Goal: Information Seeking & Learning: Learn about a topic

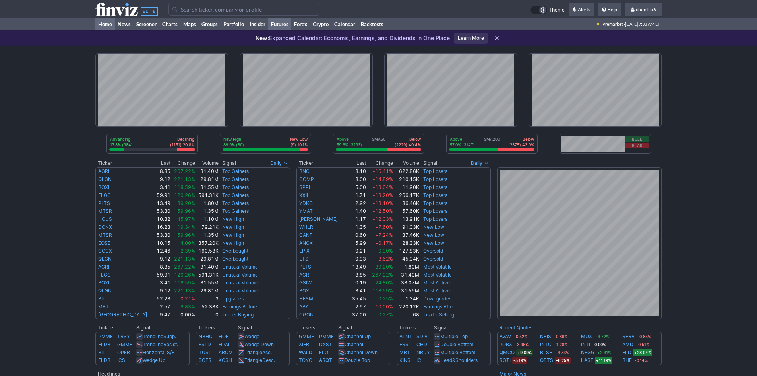
click at [286, 23] on link "Futures" at bounding box center [279, 24] width 23 height 12
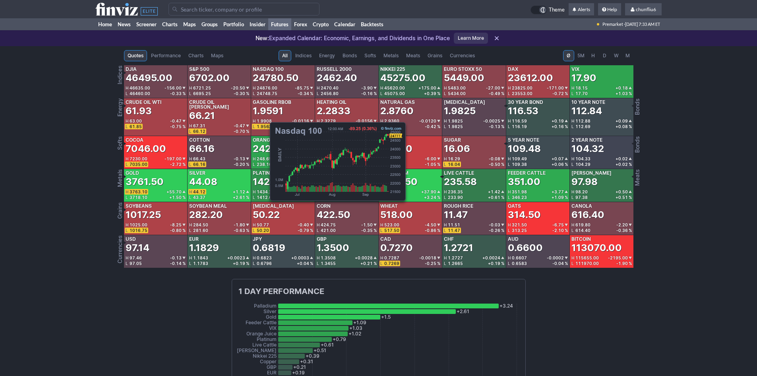
click at [266, 80] on div "24780.50" at bounding box center [276, 78] width 46 height 13
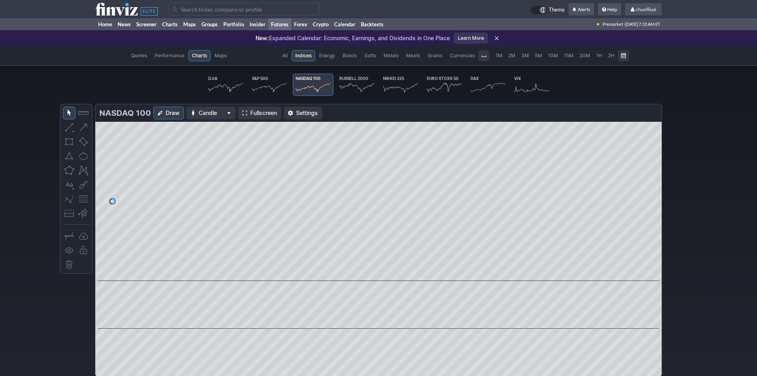
scroll to position [0, 49]
click at [258, 110] on span "Fullscreen" at bounding box center [263, 113] width 27 height 8
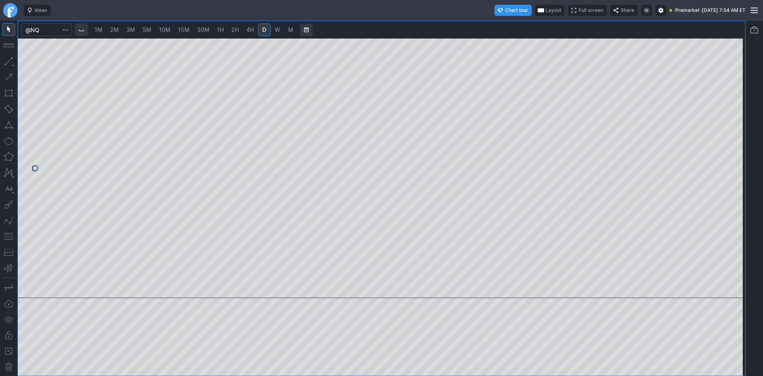
click at [377, 169] on div at bounding box center [381, 198] width 727 height 354
drag, startPoint x: 738, startPoint y: 112, endPoint x: 738, endPoint y: 151, distance: 38.9
click at [738, 151] on div at bounding box center [737, 166] width 17 height 240
click at [720, 97] on div at bounding box center [381, 168] width 727 height 260
click at [12, 234] on button "button" at bounding box center [8, 236] width 13 height 13
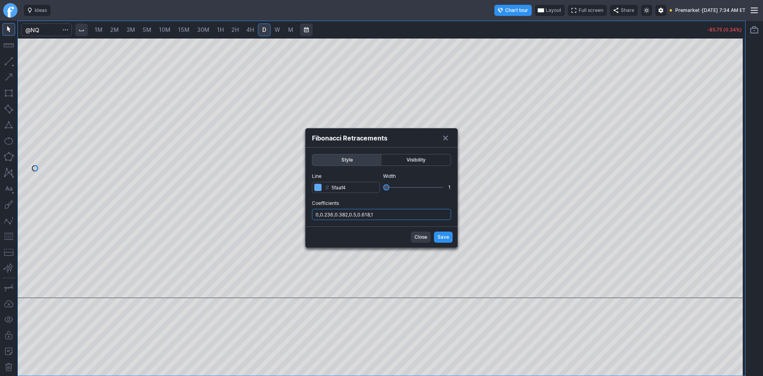
click at [417, 213] on input "0,0.236,0.382,0.5,0.618,1" at bounding box center [381, 214] width 139 height 11
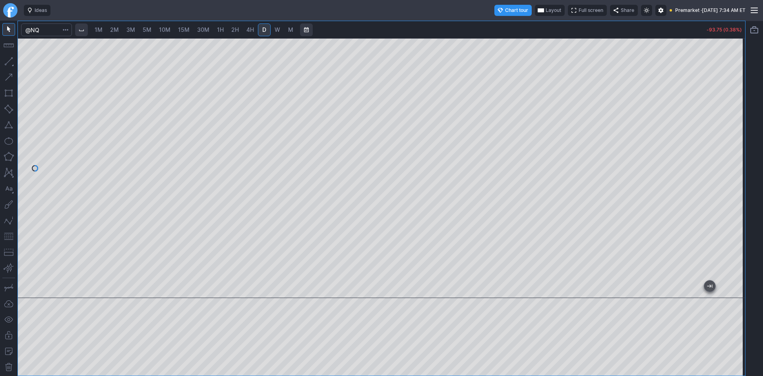
click at [351, 96] on div at bounding box center [381, 188] width 763 height 376
click at [167, 30] on span "10M" at bounding box center [165, 29] width 12 height 7
drag, startPoint x: 739, startPoint y: 86, endPoint x: 734, endPoint y: 126, distance: 40.4
click at [734, 126] on div at bounding box center [737, 166] width 17 height 240
click at [9, 236] on button "button" at bounding box center [8, 236] width 13 height 13
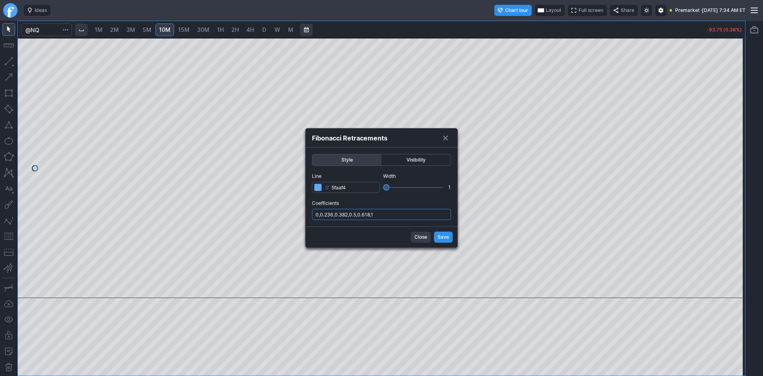
click at [417, 219] on input "0,0.236,0.382,0.5,0.618,1" at bounding box center [381, 214] width 139 height 11
type input "0,0.236,0.382,0.5,0.618,1,.786"
click at [440, 236] on span "Save" at bounding box center [444, 237] width 12 height 8
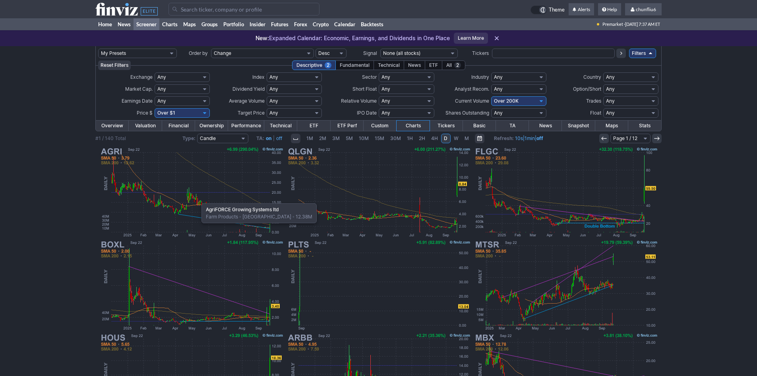
click at [198, 199] on img at bounding box center [192, 191] width 186 height 93
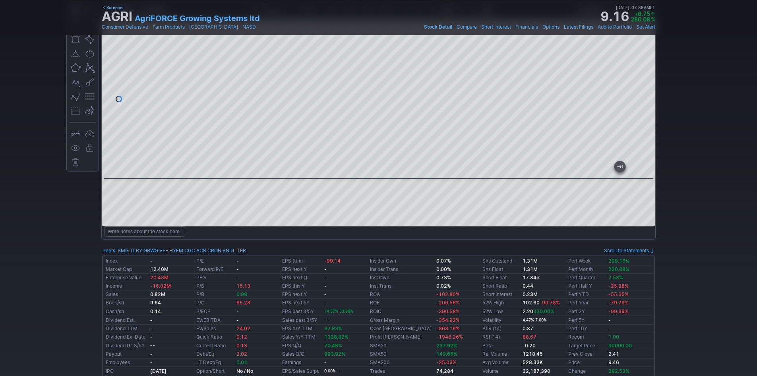
scroll to position [40, 0]
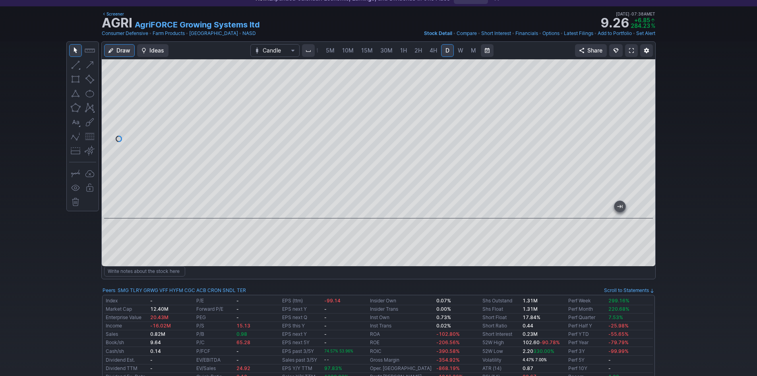
click at [632, 49] on span at bounding box center [631, 50] width 5 height 6
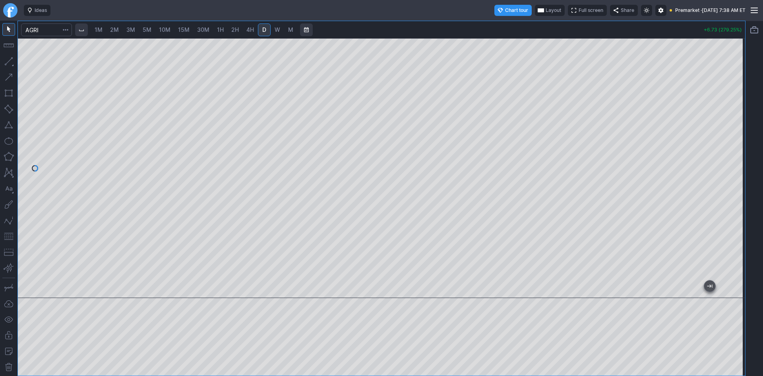
click at [118, 31] on span "2M" at bounding box center [114, 29] width 9 height 7
click at [724, 188] on div at bounding box center [381, 168] width 727 height 260
drag, startPoint x: 736, startPoint y: 198, endPoint x: 737, endPoint y: 178, distance: 20.3
click at [737, 178] on div at bounding box center [737, 166] width 17 height 240
drag, startPoint x: 736, startPoint y: 173, endPoint x: 730, endPoint y: 210, distance: 37.8
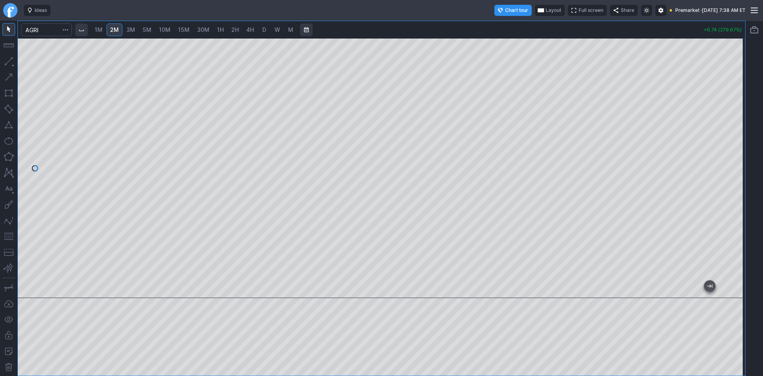
click at [738, 209] on div at bounding box center [737, 166] width 17 height 240
click at [8, 234] on button "button" at bounding box center [8, 236] width 13 height 13
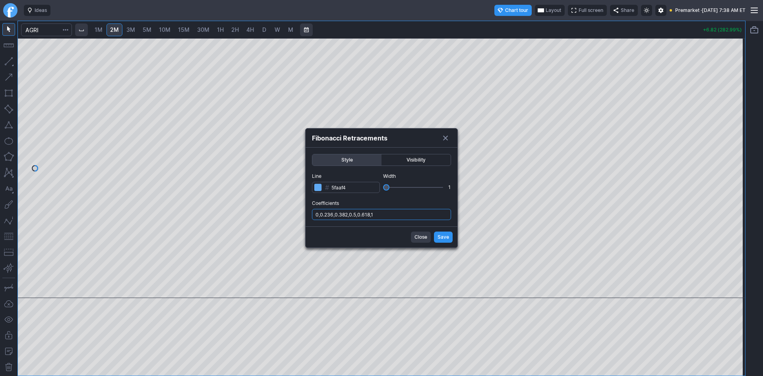
click at [388, 217] on input "0,0.236,0.382,0.5,0.618,1" at bounding box center [381, 214] width 139 height 11
type input "0,0.236,0.382,0.5,0.618,1,.786"
click at [447, 236] on span "Save" at bounding box center [444, 237] width 12 height 8
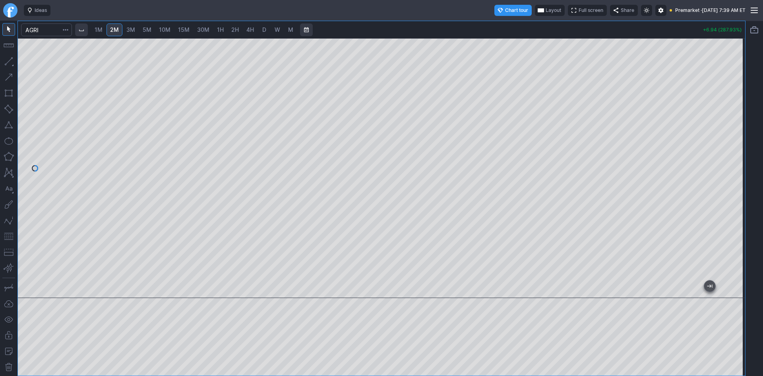
click at [546, 8] on span "Layout" at bounding box center [554, 10] width 16 height 8
click at [514, 27] on button "Layout" at bounding box center [513, 25] width 11 height 11
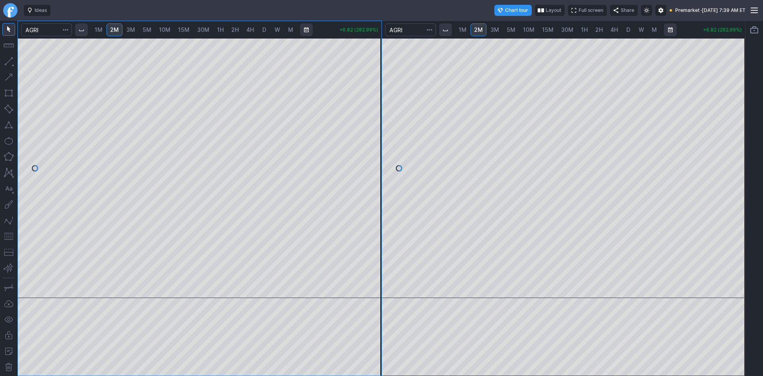
drag, startPoint x: 367, startPoint y: 103, endPoint x: 373, endPoint y: 80, distance: 24.3
click at [373, 80] on div at bounding box center [373, 166] width 17 height 240
click at [529, 29] on span "10M" at bounding box center [529, 29] width 12 height 7
click at [628, 31] on span "D" at bounding box center [628, 29] width 4 height 7
click at [10, 236] on button "button" at bounding box center [8, 236] width 13 height 13
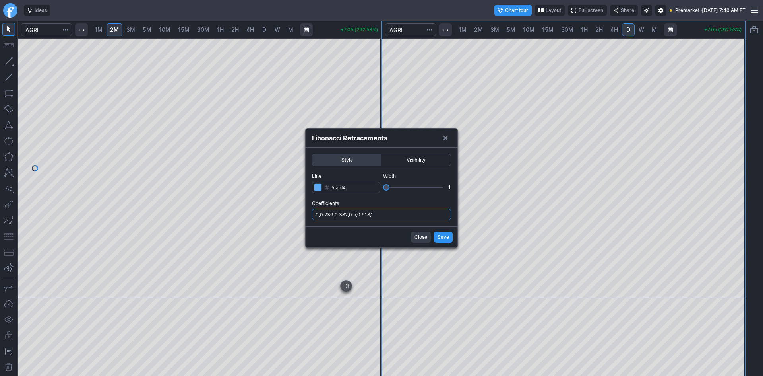
click at [426, 215] on input "0,0.236,0.382,0.5,0.618,1" at bounding box center [381, 214] width 139 height 11
type input "0,0.236,0.382,0.5,0.618,1,.786"
click at [444, 238] on span "Save" at bounding box center [444, 237] width 12 height 8
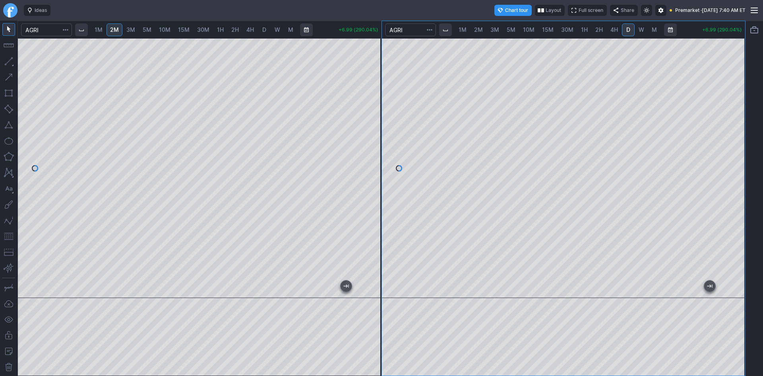
drag, startPoint x: 740, startPoint y: 155, endPoint x: 739, endPoint y: 183, distance: 27.8
click at [739, 183] on div at bounding box center [737, 166] width 17 height 240
drag, startPoint x: 739, startPoint y: 160, endPoint x: 741, endPoint y: 147, distance: 12.4
click at [741, 147] on div at bounding box center [737, 166] width 17 height 240
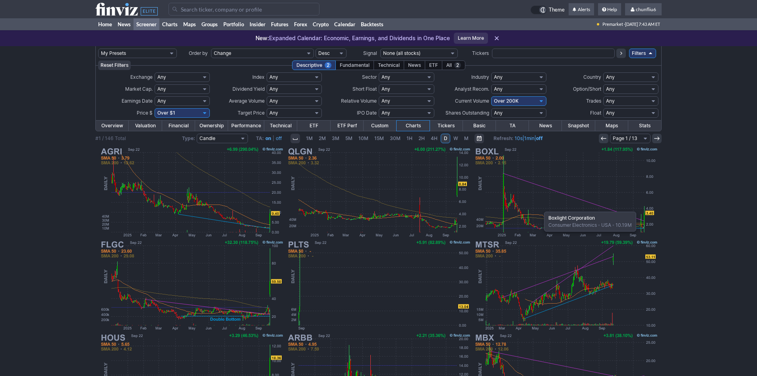
click at [540, 207] on img at bounding box center [566, 191] width 186 height 93
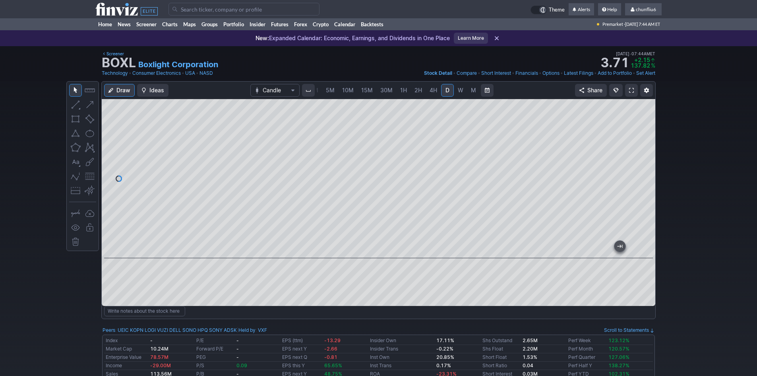
drag, startPoint x: 644, startPoint y: 191, endPoint x: 641, endPoint y: 183, distance: 8.8
click at [645, 181] on div at bounding box center [647, 176] width 17 height 139
click at [629, 91] on span at bounding box center [631, 90] width 5 height 6
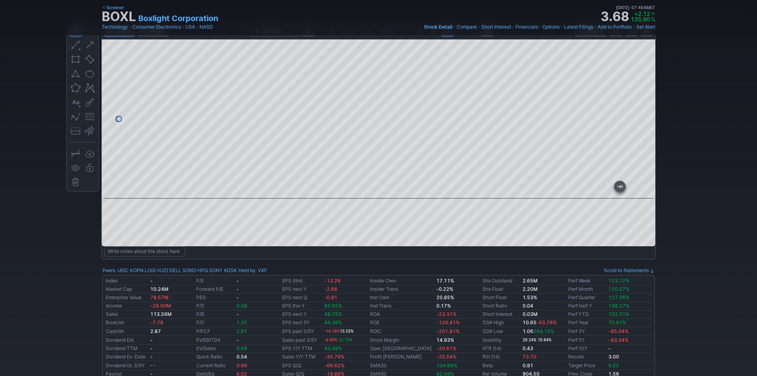
scroll to position [40, 0]
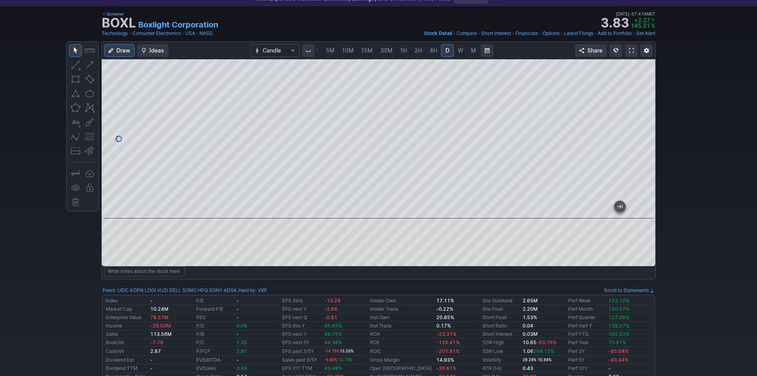
click at [632, 50] on span at bounding box center [631, 50] width 5 height 6
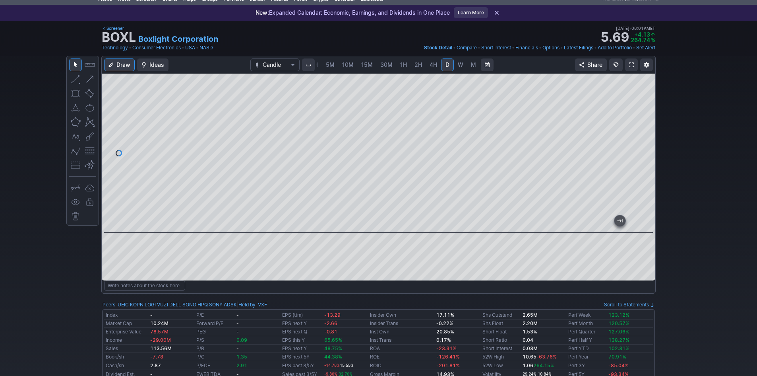
scroll to position [0, 0]
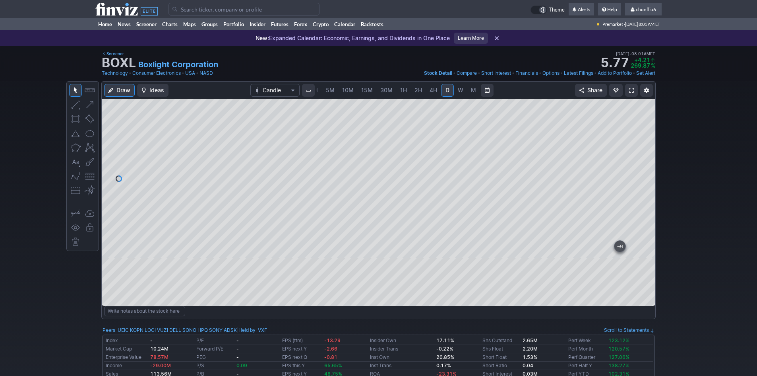
click at [208, 9] on input "Search" at bounding box center [244, 9] width 151 height 13
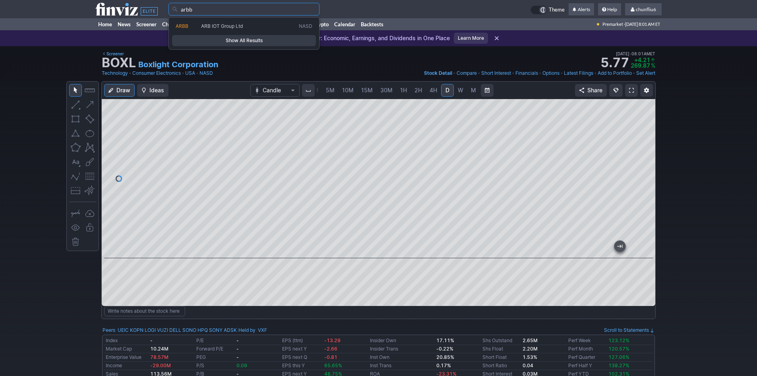
type input "arbb"
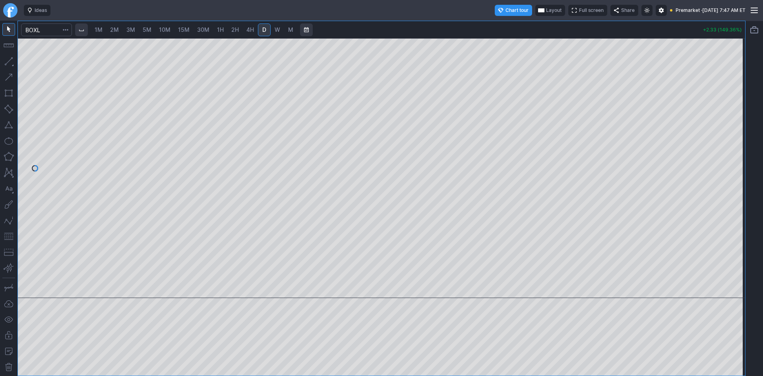
click at [546, 8] on span "Layout" at bounding box center [554, 10] width 16 height 8
click at [516, 25] on button "Layout" at bounding box center [513, 25] width 11 height 11
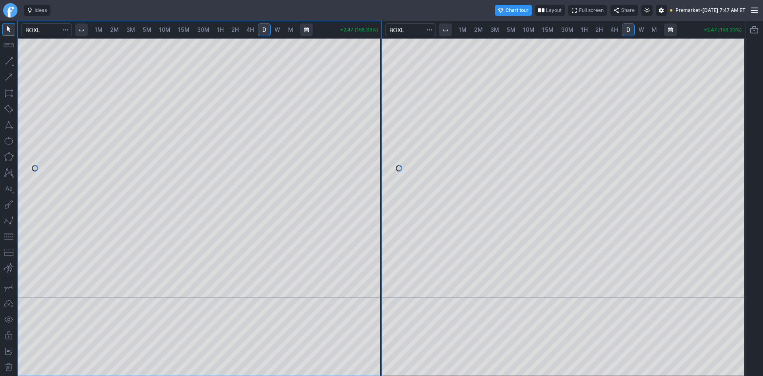
click at [115, 29] on span "2M" at bounding box center [114, 29] width 9 height 7
drag, startPoint x: 375, startPoint y: 76, endPoint x: 368, endPoint y: 137, distance: 61.2
click at [368, 137] on div at bounding box center [373, 166] width 17 height 240
click at [628, 30] on span "D" at bounding box center [628, 29] width 4 height 7
click at [639, 31] on span "W" at bounding box center [642, 29] width 6 height 7
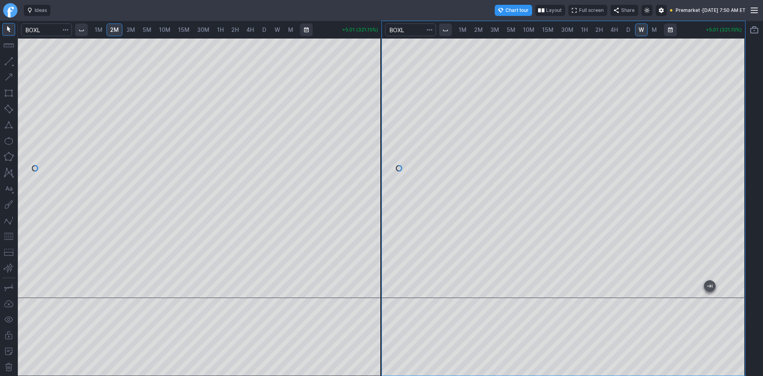
drag, startPoint x: 734, startPoint y: 159, endPoint x: 730, endPoint y: 150, distance: 10.0
click at [730, 150] on div at bounding box center [737, 166] width 17 height 240
click at [627, 28] on span "D" at bounding box center [628, 29] width 4 height 7
drag, startPoint x: 739, startPoint y: 145, endPoint x: 736, endPoint y: 165, distance: 20.1
click at [736, 165] on div at bounding box center [737, 166] width 17 height 240
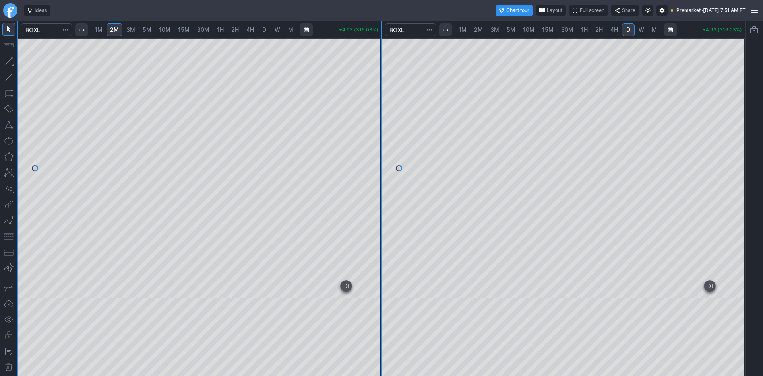
click at [360, 157] on div at bounding box center [200, 168] width 364 height 260
drag, startPoint x: 374, startPoint y: 143, endPoint x: 376, endPoint y: 132, distance: 10.9
click at [376, 132] on div at bounding box center [373, 166] width 17 height 240
drag, startPoint x: 374, startPoint y: 147, endPoint x: 372, endPoint y: 167, distance: 20.0
click at [372, 167] on div at bounding box center [373, 166] width 17 height 240
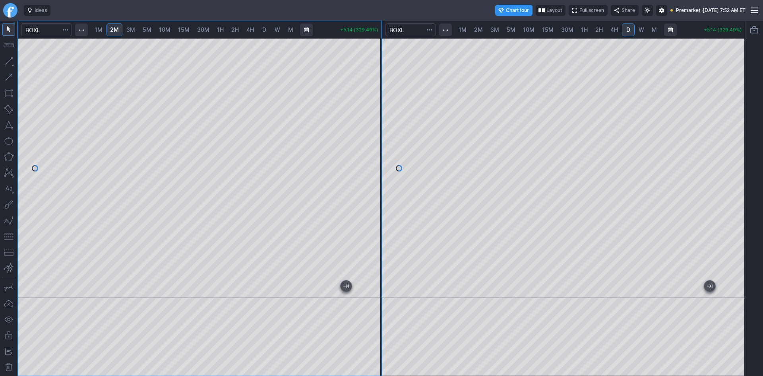
drag, startPoint x: 6, startPoint y: 235, endPoint x: 14, endPoint y: 228, distance: 10.4
click at [7, 234] on button "button" at bounding box center [8, 236] width 13 height 13
drag, startPoint x: 374, startPoint y: 129, endPoint x: 374, endPoint y: 144, distance: 15.1
click at [374, 144] on div at bounding box center [373, 166] width 17 height 240
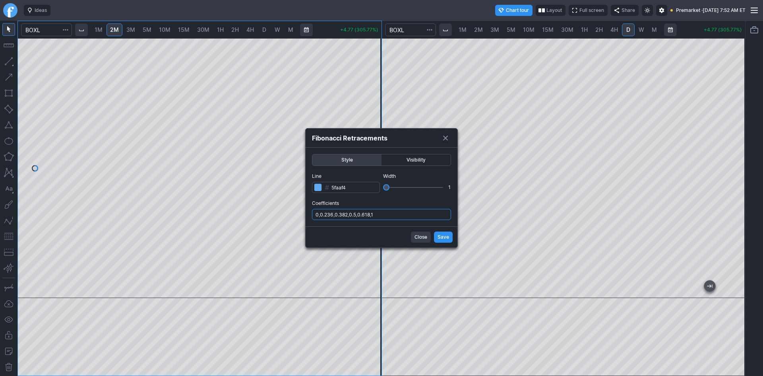
click at [385, 218] on input "0,0.236,0.382,0.5,0.618,1" at bounding box center [381, 214] width 139 height 11
type input "0,0.236,0.382,0.5,0.618,1,.786"
click at [442, 234] on span "Save" at bounding box center [444, 237] width 12 height 8
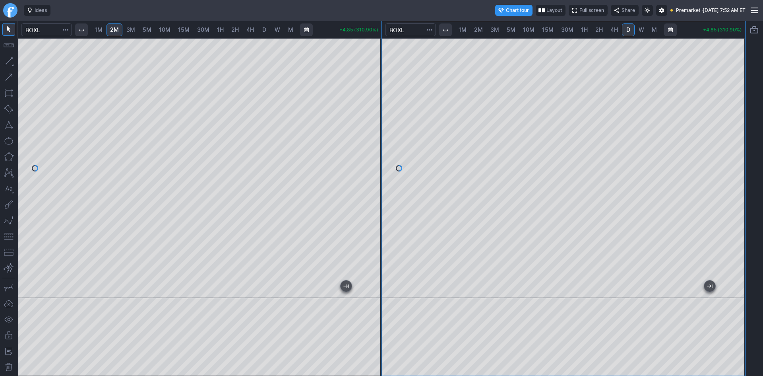
click at [11, 236] on button "button" at bounding box center [8, 236] width 13 height 13
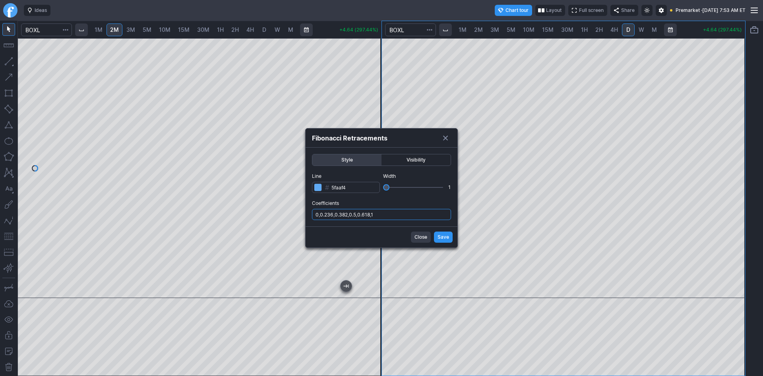
click at [394, 210] on input "0,0.236,0.382,0.5,0.618,1" at bounding box center [381, 214] width 139 height 11
type input "0,0.236,0.382,0.5,0.618,1,.786"
click at [445, 238] on span "Save" at bounding box center [444, 237] width 12 height 8
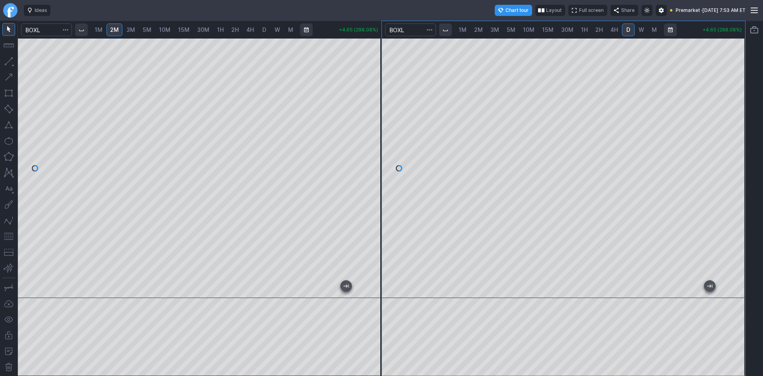
drag, startPoint x: 739, startPoint y: 140, endPoint x: 740, endPoint y: 152, distance: 11.5
click at [740, 152] on div at bounding box center [737, 166] width 17 height 240
drag, startPoint x: 732, startPoint y: 161, endPoint x: 737, endPoint y: 144, distance: 17.2
click at [737, 144] on div at bounding box center [737, 166] width 17 height 240
click at [376, 161] on div at bounding box center [373, 166] width 17 height 240
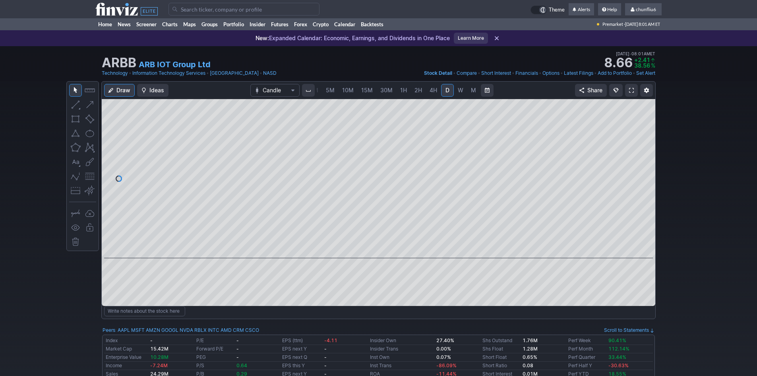
click at [632, 89] on span at bounding box center [631, 90] width 5 height 6
click at [649, 8] on span "chunfliu6" at bounding box center [646, 9] width 20 height 6
click at [637, 58] on link "Sign Out" at bounding box center [639, 58] width 45 height 13
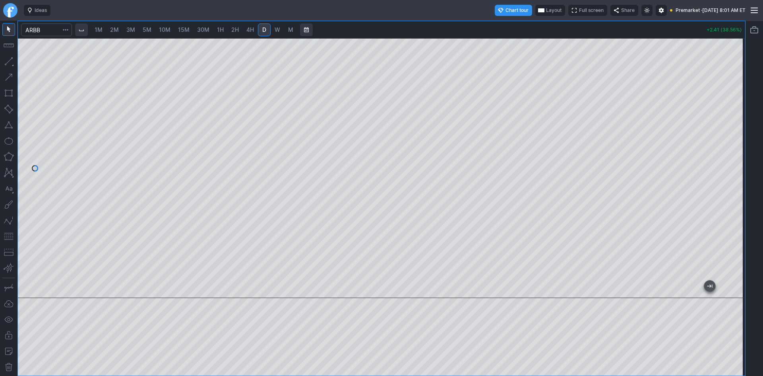
click at [113, 30] on span "2M" at bounding box center [114, 29] width 9 height 7
drag, startPoint x: 733, startPoint y: 132, endPoint x: 729, endPoint y: 158, distance: 26.7
click at [729, 158] on div at bounding box center [737, 166] width 17 height 240
click at [13, 234] on button "button" at bounding box center [8, 236] width 13 height 13
click at [545, 10] on span "Layout" at bounding box center [553, 10] width 16 height 8
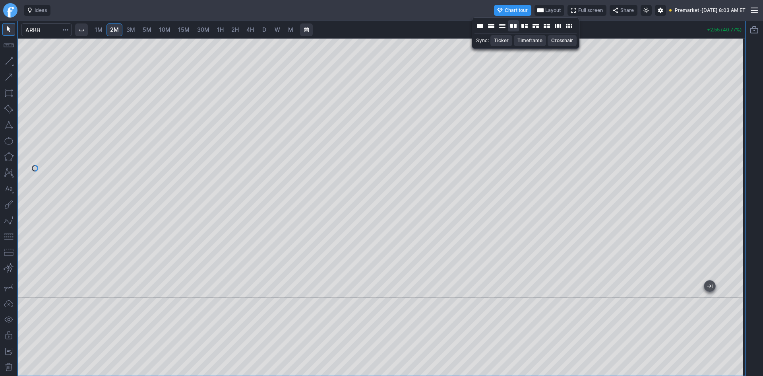
click at [513, 27] on button "Layout" at bounding box center [513, 25] width 11 height 11
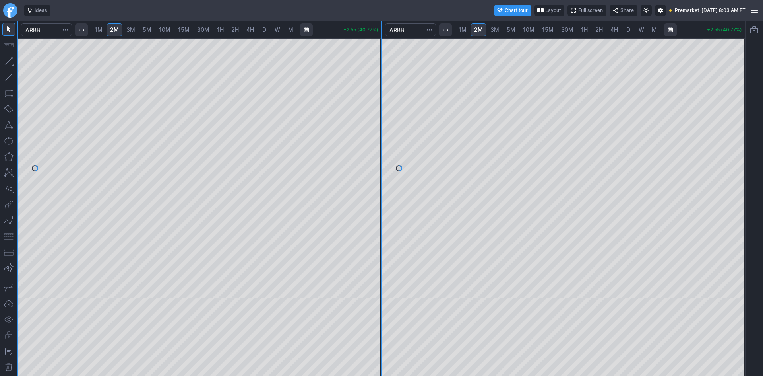
click at [565, 29] on span "30M" at bounding box center [567, 29] width 12 height 7
click at [626, 29] on span "D" at bounding box center [629, 30] width 6 height 8
drag, startPoint x: 736, startPoint y: 88, endPoint x: 736, endPoint y: 110, distance: 21.5
click at [736, 110] on div at bounding box center [737, 166] width 17 height 240
click at [9, 236] on button "button" at bounding box center [8, 236] width 13 height 13
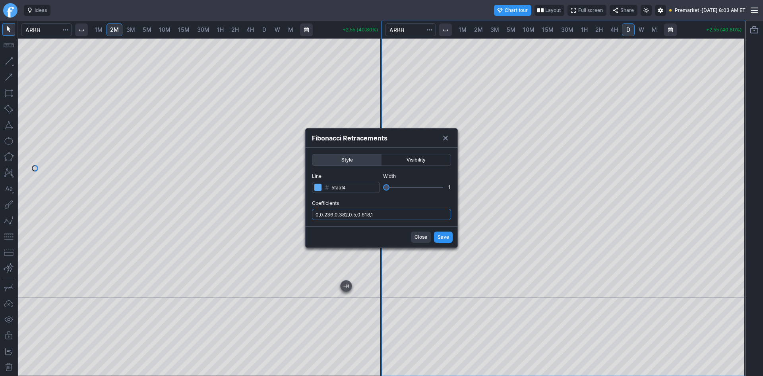
click at [402, 213] on input "0,0.236,0.382,0.5,0.618,1" at bounding box center [381, 214] width 139 height 11
type input "0,0.236,0.382,0.5,0.618,1,.786"
click at [440, 238] on span "Save" at bounding box center [444, 237] width 12 height 8
drag, startPoint x: 411, startPoint y: 215, endPoint x: 411, endPoint y: 219, distance: 4.1
click at [411, 216] on input "0,0.236,0.382,0.5,0.618,1" at bounding box center [381, 214] width 139 height 11
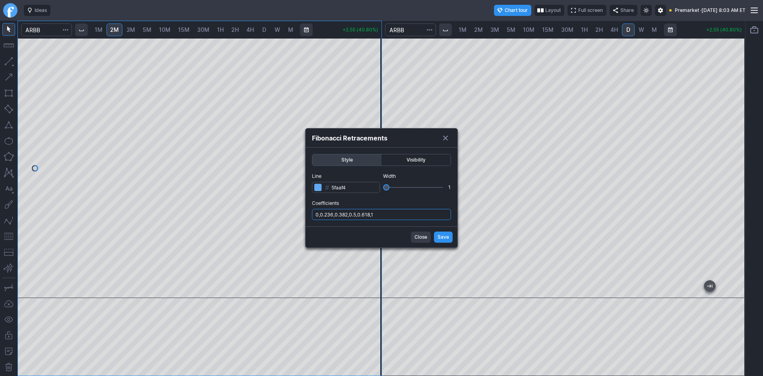
type input "0,0.236,0.382,0.5,0.618,1,.786"
click at [439, 234] on span "Save" at bounding box center [444, 237] width 12 height 8
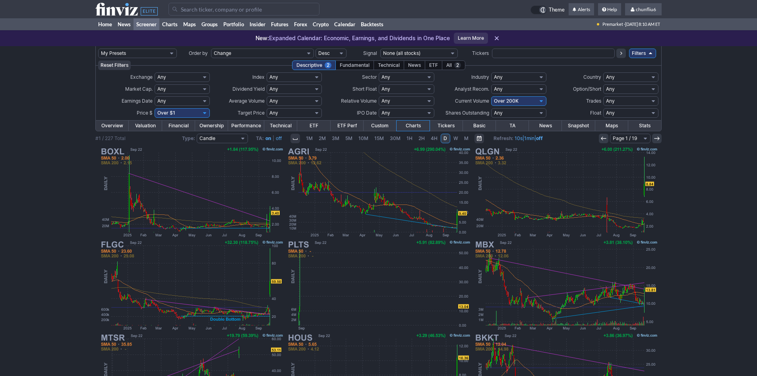
click at [201, 10] on input "Search" at bounding box center [244, 9] width 151 height 13
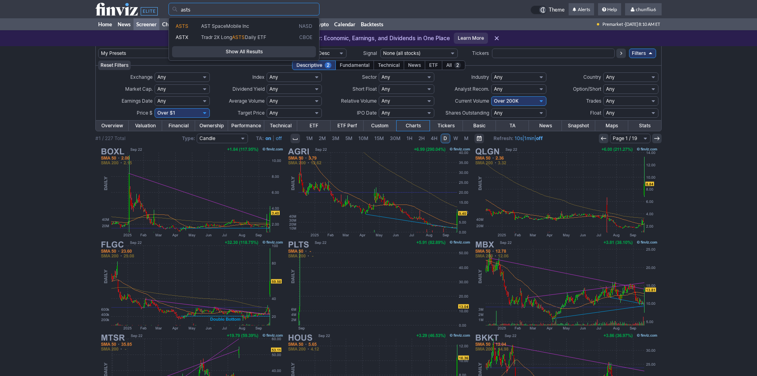
type input "asts"
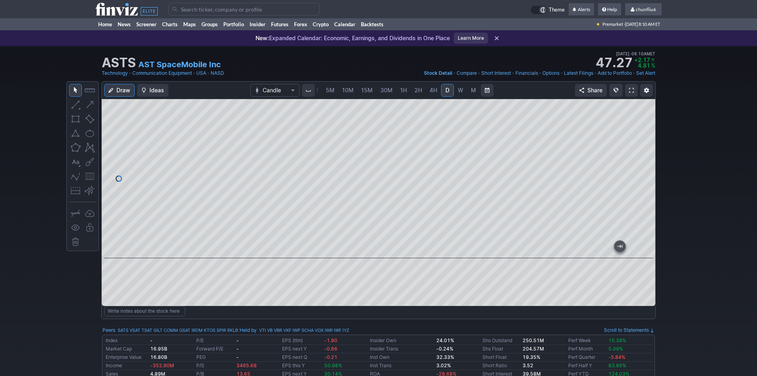
click at [632, 89] on span at bounding box center [631, 90] width 5 height 6
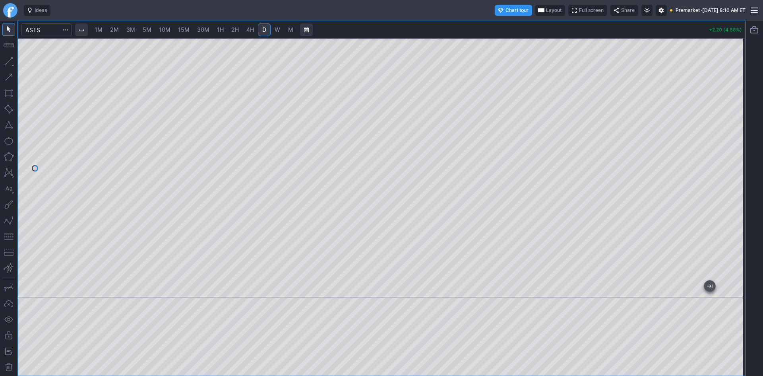
click at [546, 8] on span "Layout" at bounding box center [554, 10] width 16 height 8
click at [512, 26] on button "Layout" at bounding box center [514, 25] width 11 height 11
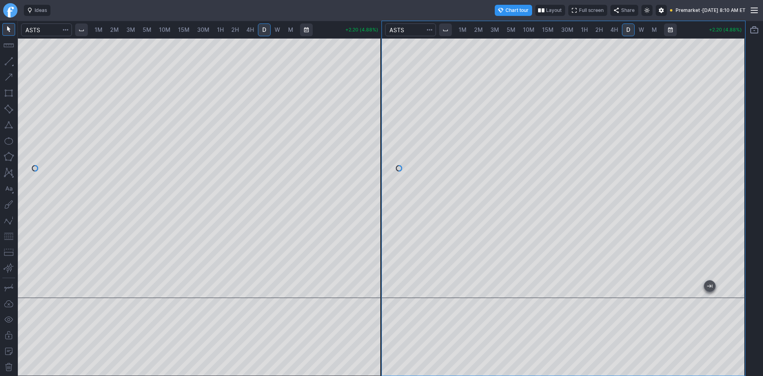
drag, startPoint x: 739, startPoint y: 118, endPoint x: 739, endPoint y: 126, distance: 8.4
click at [739, 125] on div at bounding box center [737, 166] width 17 height 240
click at [4, 234] on button "button" at bounding box center [8, 236] width 13 height 13
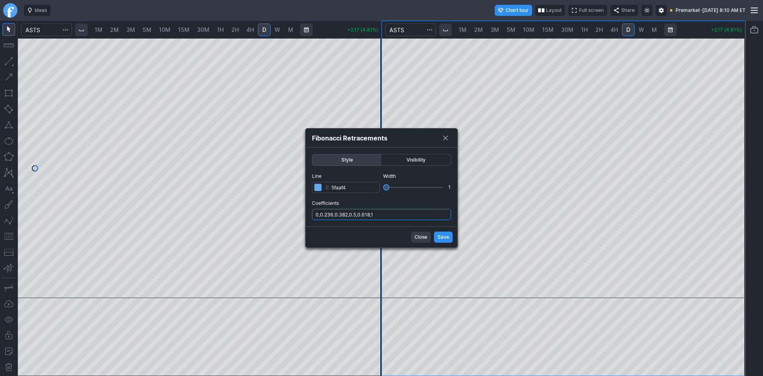
drag, startPoint x: 409, startPoint y: 210, endPoint x: 408, endPoint y: 215, distance: 4.9
click at [409, 211] on input "0,0.236,0.382,0.5,0.618,1" at bounding box center [381, 214] width 139 height 11
type input "0,0.236,0.382,0.5,0.618,1,.786"
click at [442, 237] on span "Save" at bounding box center [444, 237] width 12 height 8
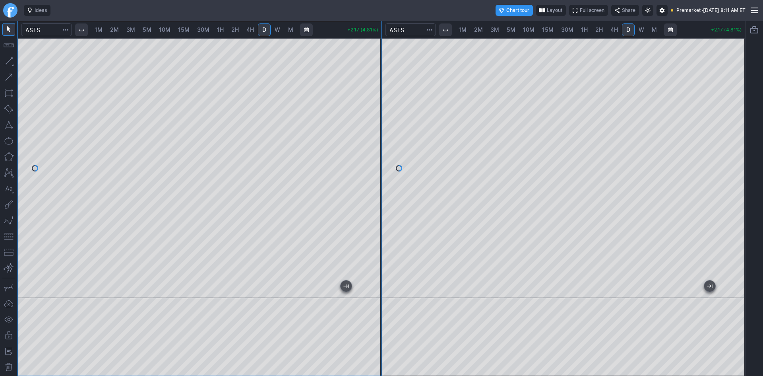
click at [116, 28] on span "2M" at bounding box center [114, 29] width 9 height 7
drag, startPoint x: 371, startPoint y: 130, endPoint x: 370, endPoint y: 143, distance: 13.6
click at [370, 143] on div at bounding box center [373, 166] width 17 height 240
drag, startPoint x: 372, startPoint y: 136, endPoint x: 368, endPoint y: 169, distance: 33.6
click at [370, 166] on div at bounding box center [373, 166] width 17 height 240
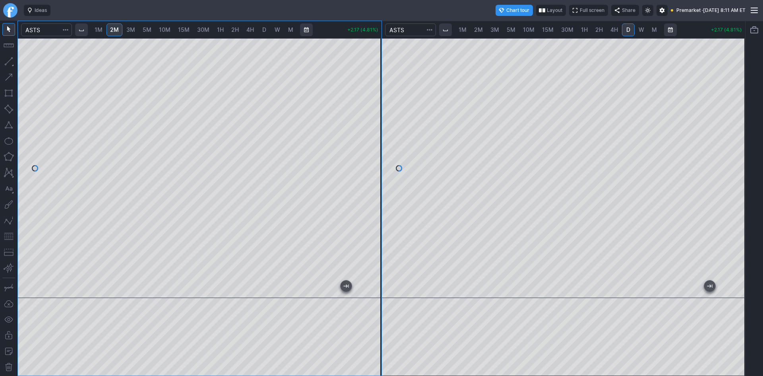
drag, startPoint x: 10, startPoint y: 237, endPoint x: 18, endPoint y: 234, distance: 9.2
click at [10, 237] on button "button" at bounding box center [8, 236] width 13 height 13
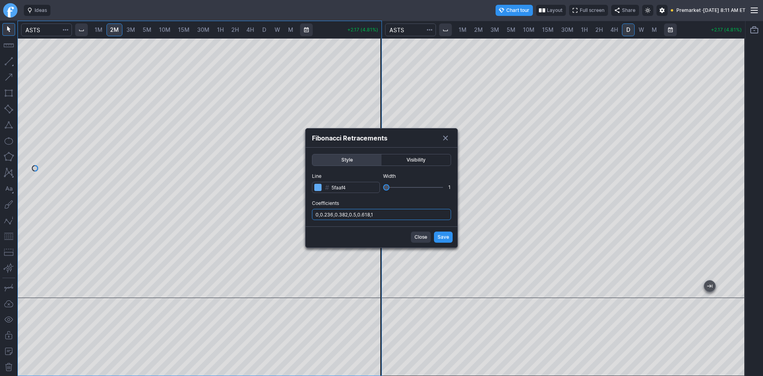
click at [415, 218] on input "0,0.236,0.382,0.5,0.618,1" at bounding box center [381, 214] width 139 height 11
type input "0,0.236,0.382,0.5,0.618,1,.786"
click at [442, 237] on span "Save" at bounding box center [444, 237] width 12 height 8
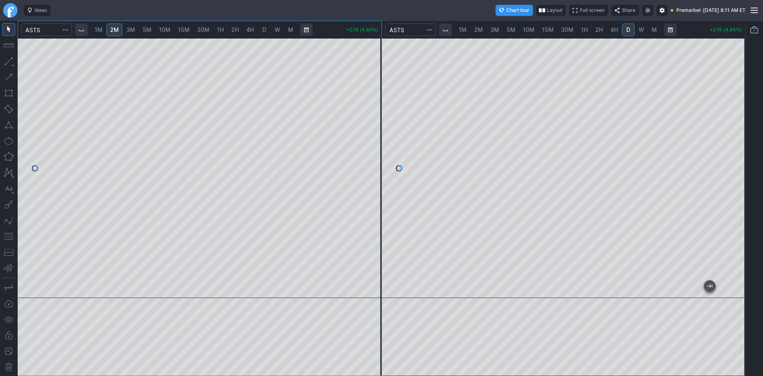
click at [565, 29] on span "30M" at bounding box center [567, 29] width 12 height 7
drag, startPoint x: 736, startPoint y: 129, endPoint x: 735, endPoint y: 157, distance: 27.4
click at [735, 157] on div at bounding box center [737, 166] width 17 height 240
click at [586, 29] on span "1H" at bounding box center [584, 29] width 7 height 7
drag, startPoint x: 735, startPoint y: 116, endPoint x: 738, endPoint y: 157, distance: 41.4
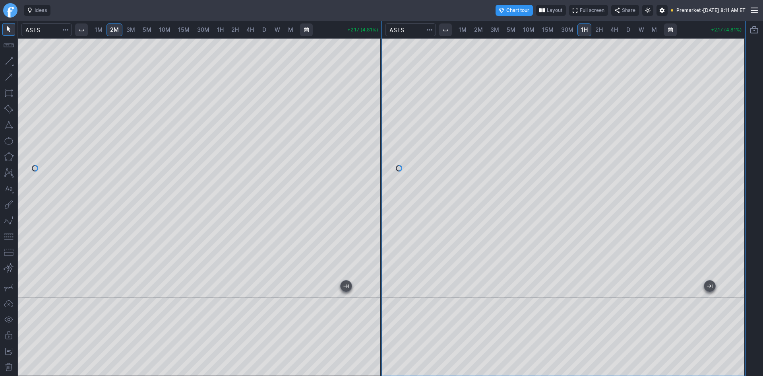
click at [738, 157] on div at bounding box center [737, 166] width 17 height 240
click at [601, 32] on span "2H" at bounding box center [599, 29] width 8 height 7
click at [736, 216] on div at bounding box center [737, 166] width 17 height 240
drag, startPoint x: 740, startPoint y: 182, endPoint x: 740, endPoint y: 188, distance: 5.6
click at [740, 188] on div at bounding box center [737, 166] width 17 height 240
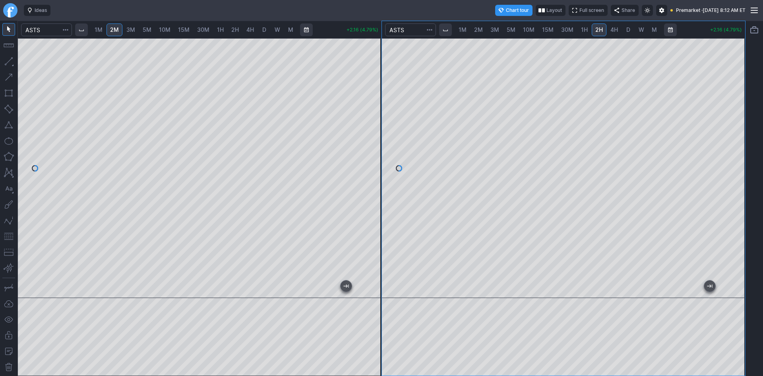
click at [9, 237] on button "button" at bounding box center [8, 236] width 13 height 13
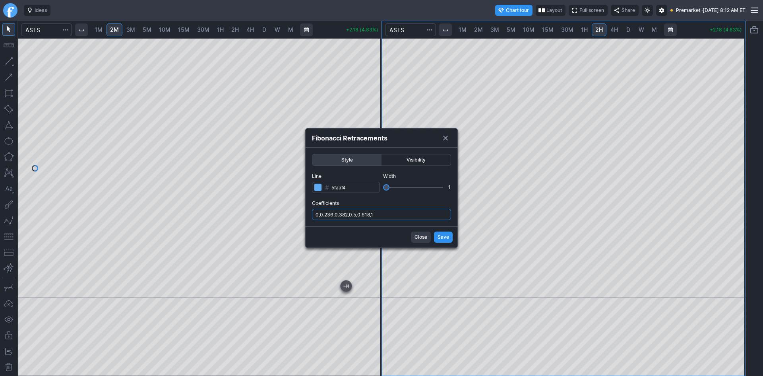
click at [417, 217] on input "0,0.236,0.382,0.5,0.618,1" at bounding box center [381, 214] width 139 height 11
type input "0,0.236,0.382,0.5,0.618,1,.786"
click at [440, 238] on span "Save" at bounding box center [444, 237] width 12 height 8
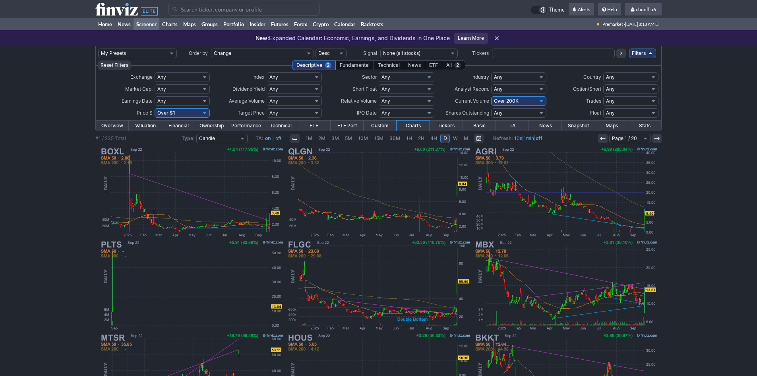
click at [173, 111] on select "Any Under $1 Under $2 Under $3 Under $4 Under $5 Under $7 Under $10 Under $15 U…" at bounding box center [182, 113] width 55 height 10
select select "o10"
click at [155, 108] on select "Any Under $1 Under $2 Under $3 Under $4 Under $5 Under $7 Under $10 Under $15 U…" at bounding box center [182, 113] width 55 height 10
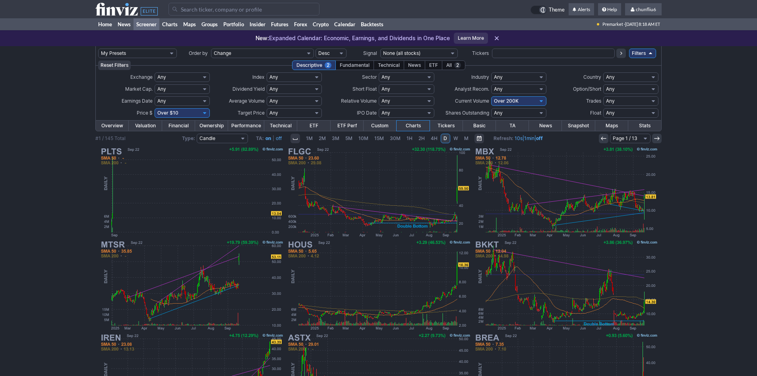
click at [511, 98] on select "Any Under 50K Under 100K Under 500K Under 750K Under 1M Over 0 Over 50K Over 10…" at bounding box center [518, 101] width 55 height 10
select select "o50"
click at [491, 96] on select "Any Under 50K Under 100K Under 500K Under 750K Under 1M Over 0 Over 50K Over 10…" at bounding box center [518, 101] width 55 height 10
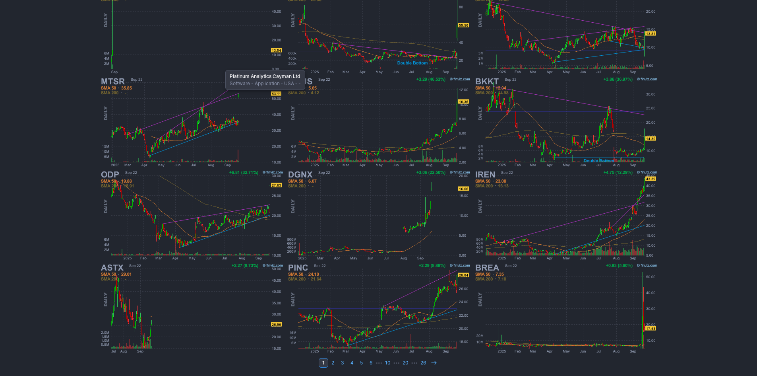
scroll to position [163, 0]
click at [434, 361] on use at bounding box center [433, 362] width 5 height 4
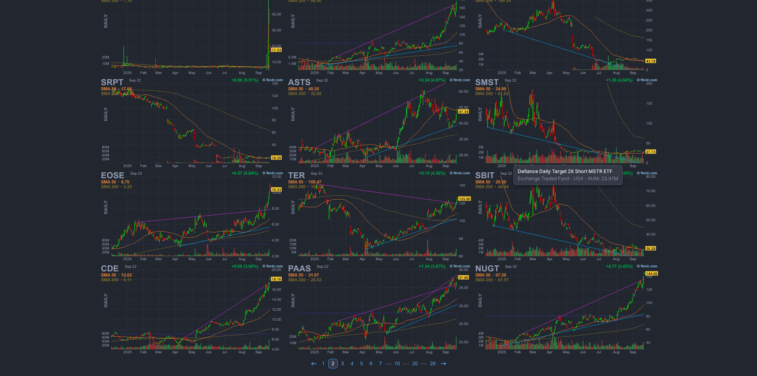
scroll to position [163, 0]
click at [443, 363] on icon at bounding box center [443, 362] width 6 height 6
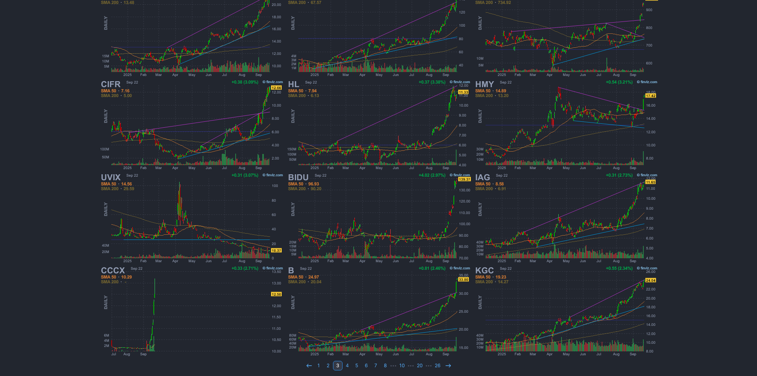
scroll to position [163, 0]
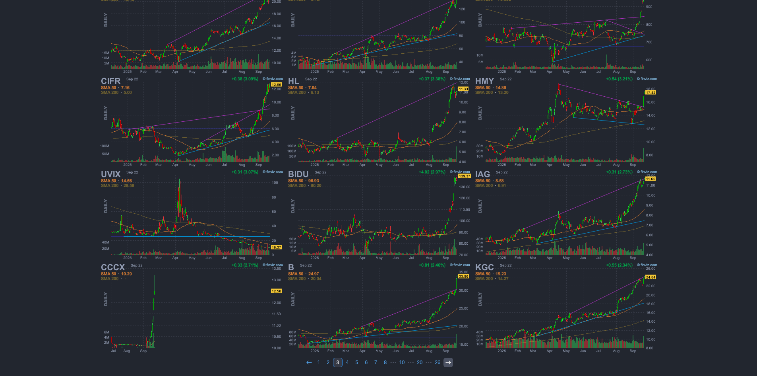
click at [447, 362] on icon at bounding box center [448, 362] width 6 height 6
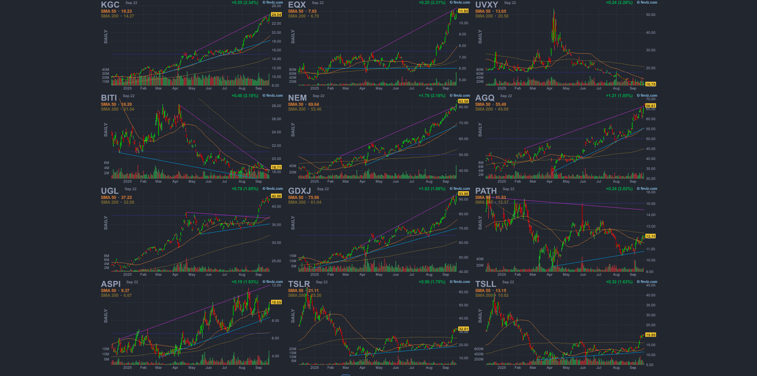
scroll to position [163, 0]
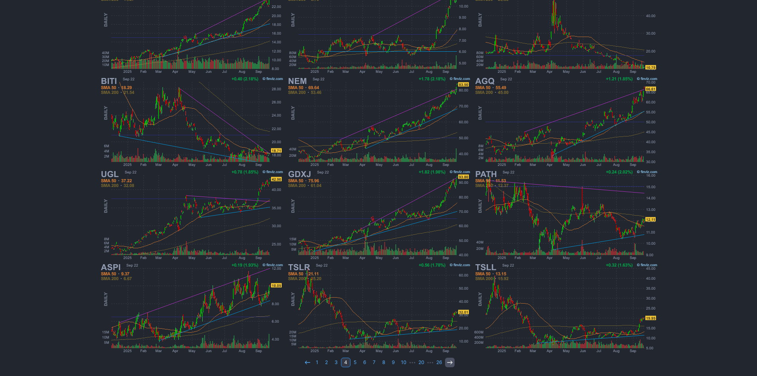
click at [450, 362] on use at bounding box center [449, 362] width 5 height 4
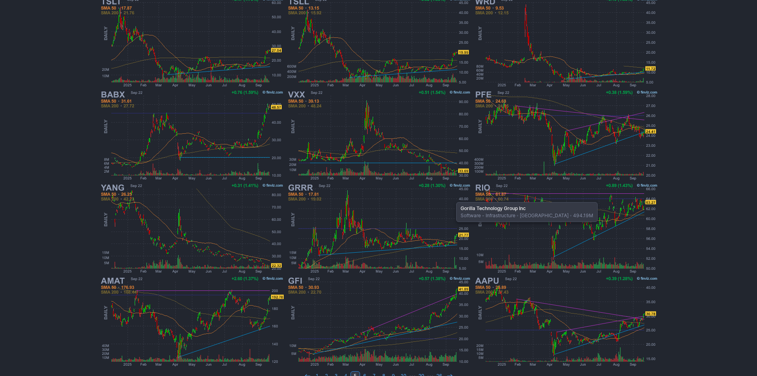
scroll to position [163, 0]
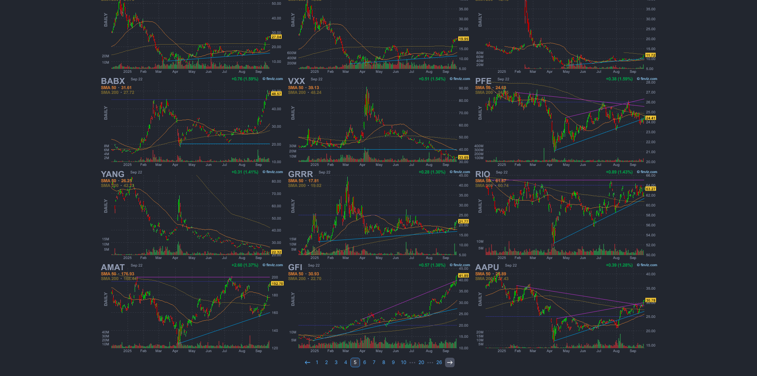
click at [453, 360] on link at bounding box center [450, 362] width 10 height 10
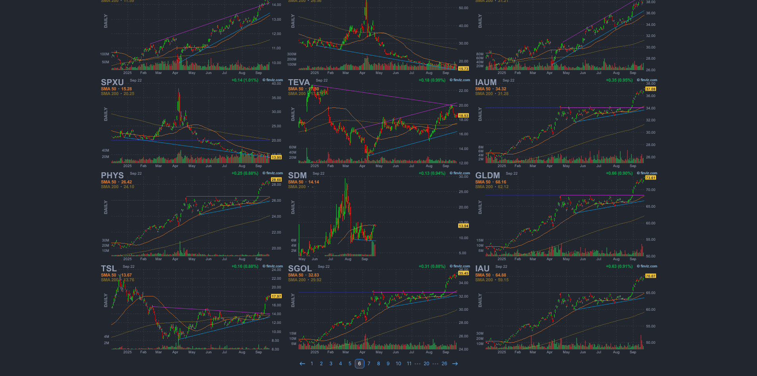
scroll to position [163, 0]
click at [350, 360] on link "5" at bounding box center [350, 362] width 10 height 10
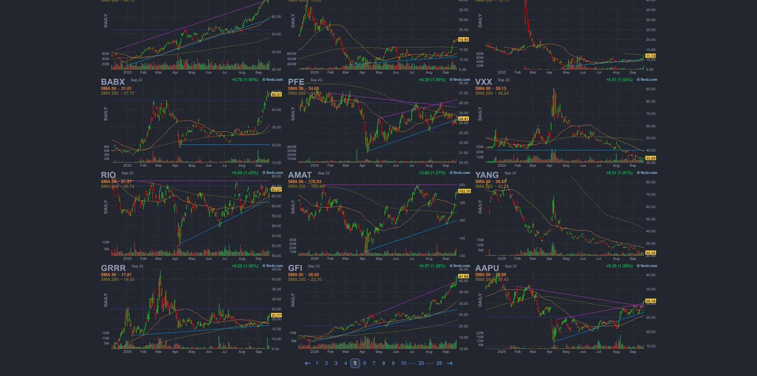
scroll to position [163, 0]
click at [346, 362] on link "4" at bounding box center [346, 362] width 10 height 10
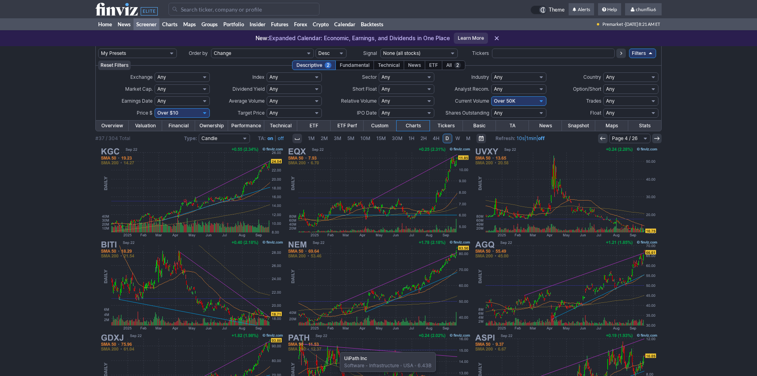
click at [336, 363] on img at bounding box center [379, 377] width 186 height 93
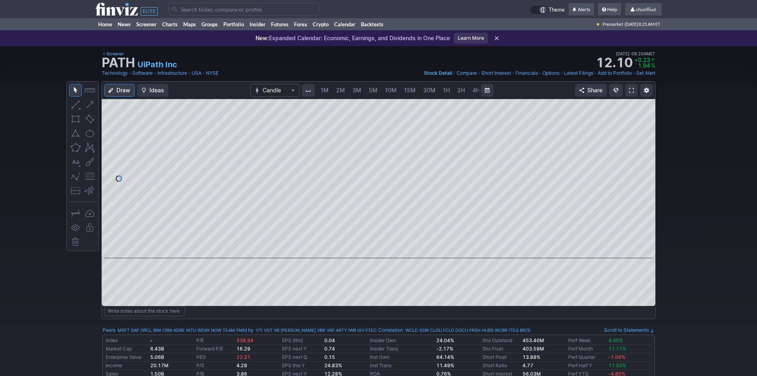
scroll to position [0, 43]
click at [645, 5] on link "chunfliu6" at bounding box center [643, 9] width 37 height 13
click at [632, 60] on link "Sign Out" at bounding box center [639, 58] width 45 height 13
